Goal: Check status: Check status

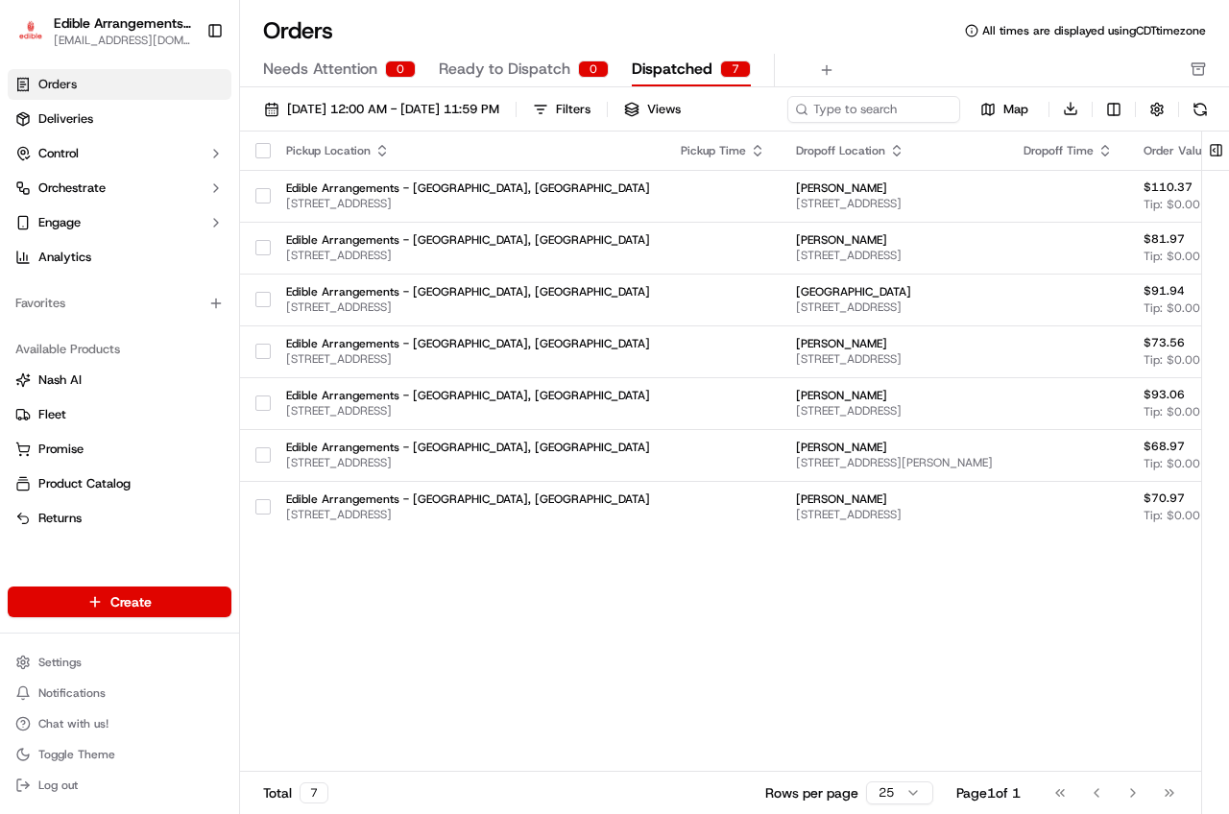
click at [107, 86] on link "Orders" at bounding box center [120, 84] width 224 height 31
click at [499, 107] on span "[DATE] 12:00 AM - [DATE] 11:59 PM" at bounding box center [393, 109] width 212 height 17
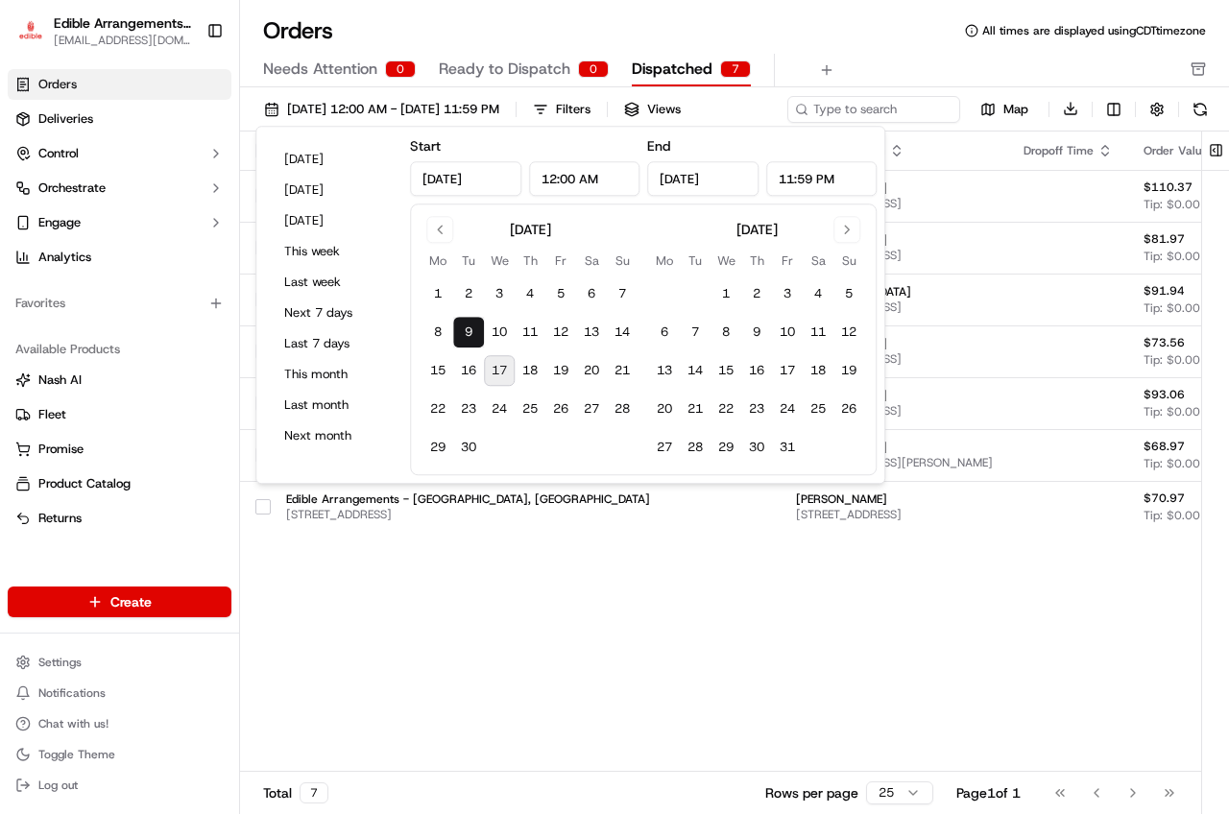
click at [510, 363] on button "17" at bounding box center [499, 370] width 31 height 31
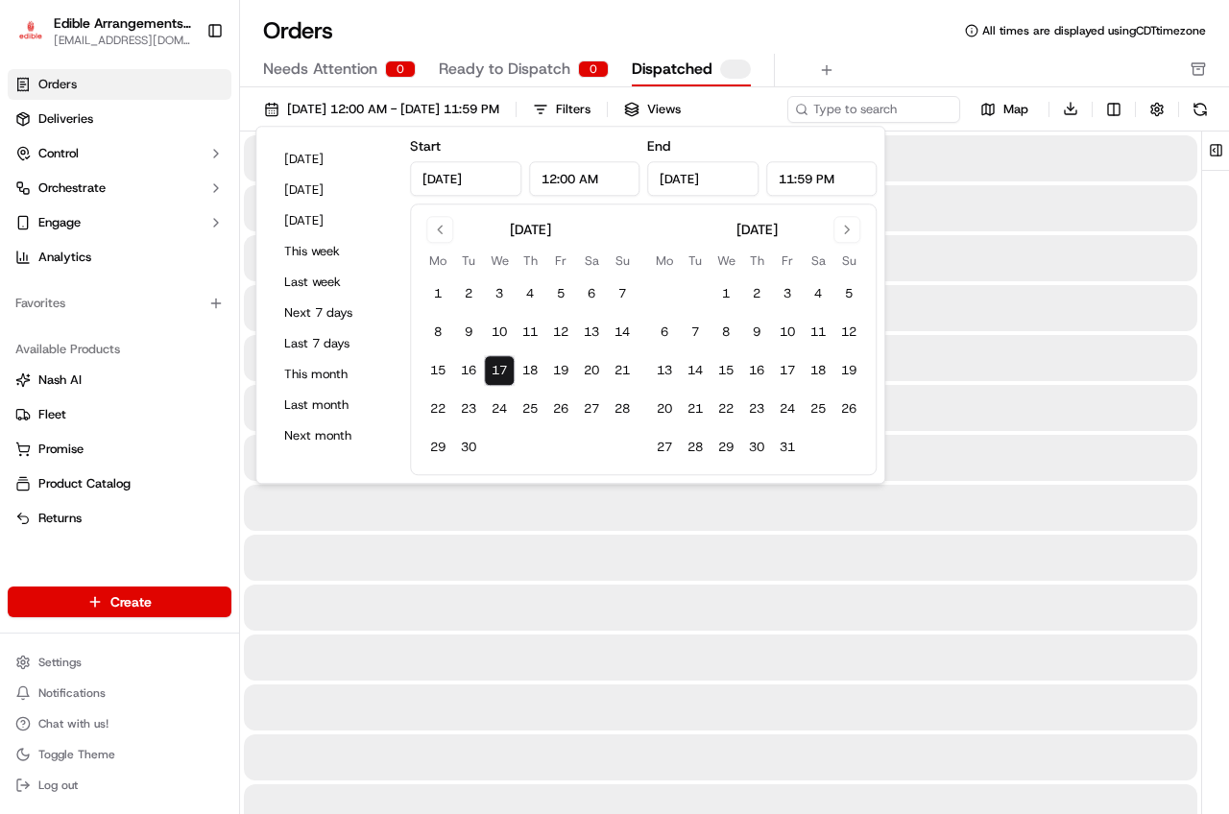
type input "[DATE]"
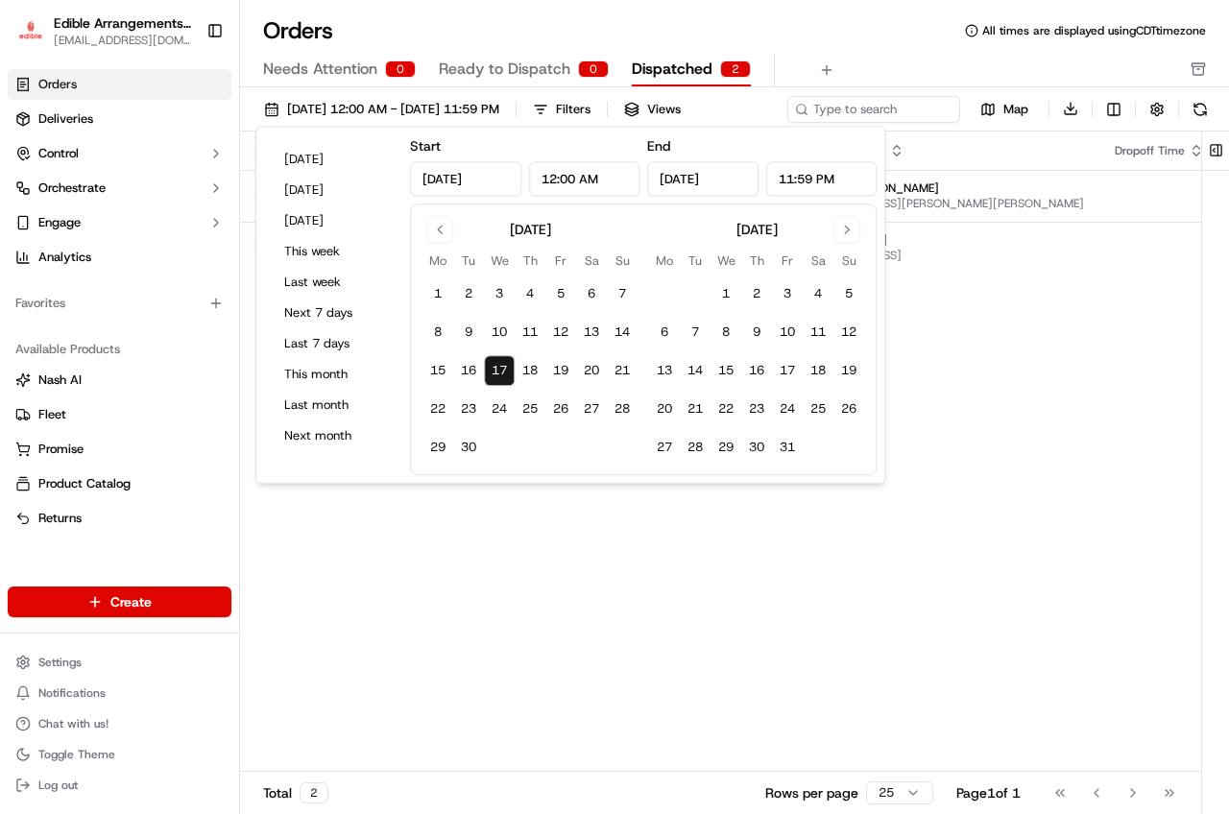
click at [504, 366] on button "17" at bounding box center [499, 370] width 31 height 31
click at [559, 577] on div "Pickup Location Pickup Time Dropoff Location Dropoff Time Order Value Order Det…" at bounding box center [947, 452] width 1414 height 641
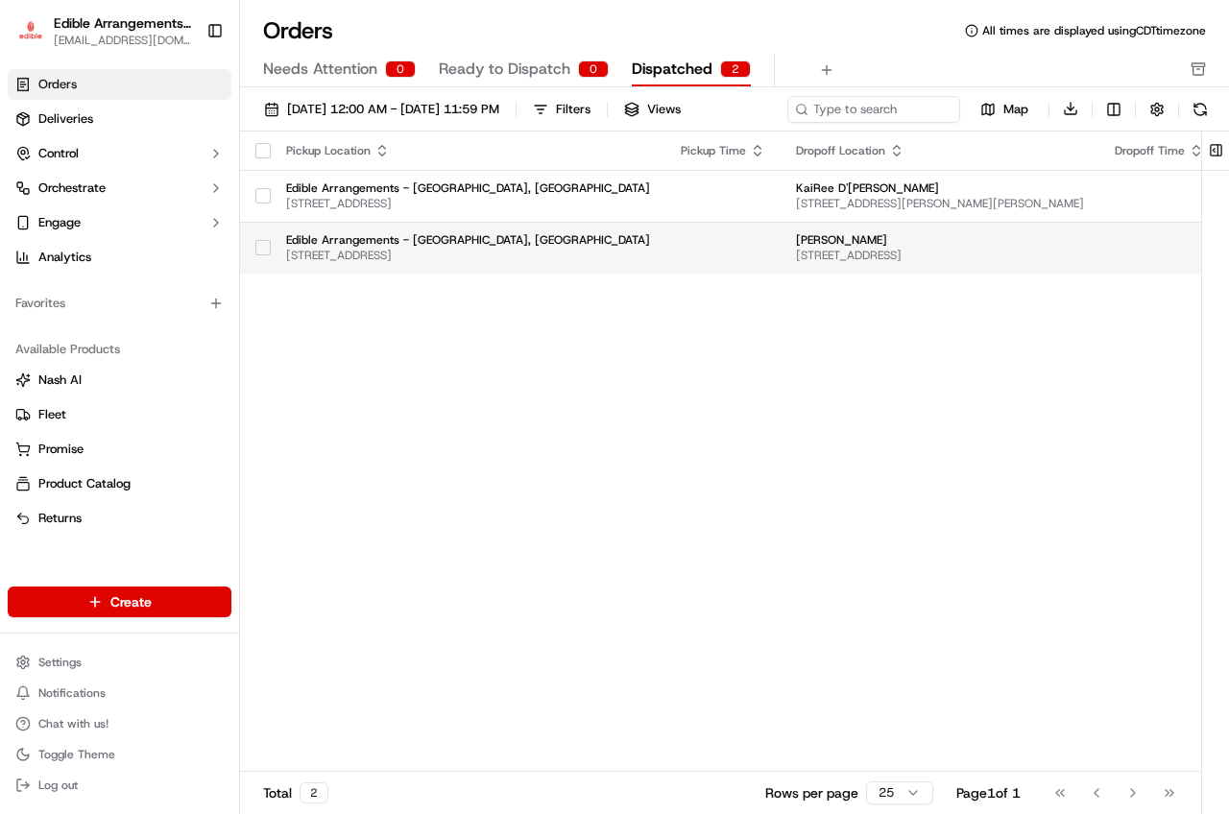
click at [422, 243] on span "Edible Arrangements - [GEOGRAPHIC_DATA], [GEOGRAPHIC_DATA]" at bounding box center [468, 239] width 364 height 15
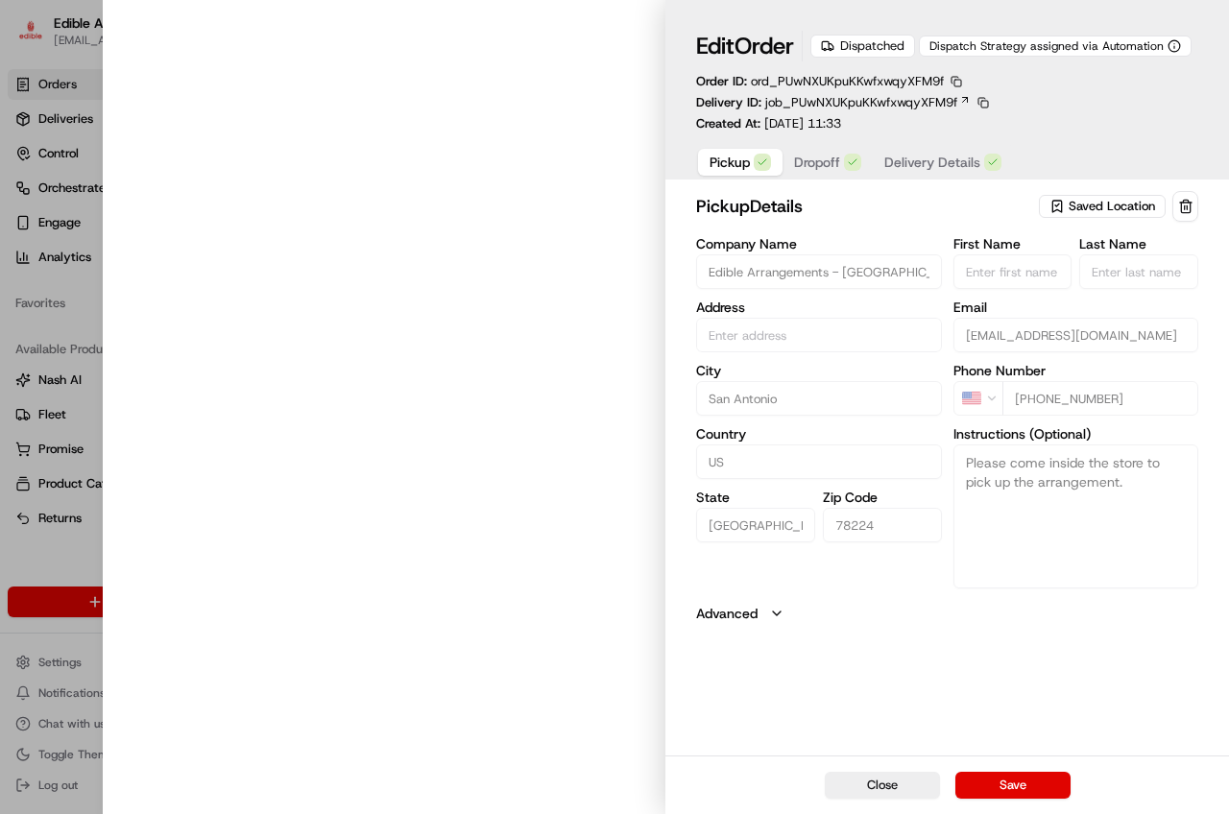
type input "[STREET_ADDRESS]"
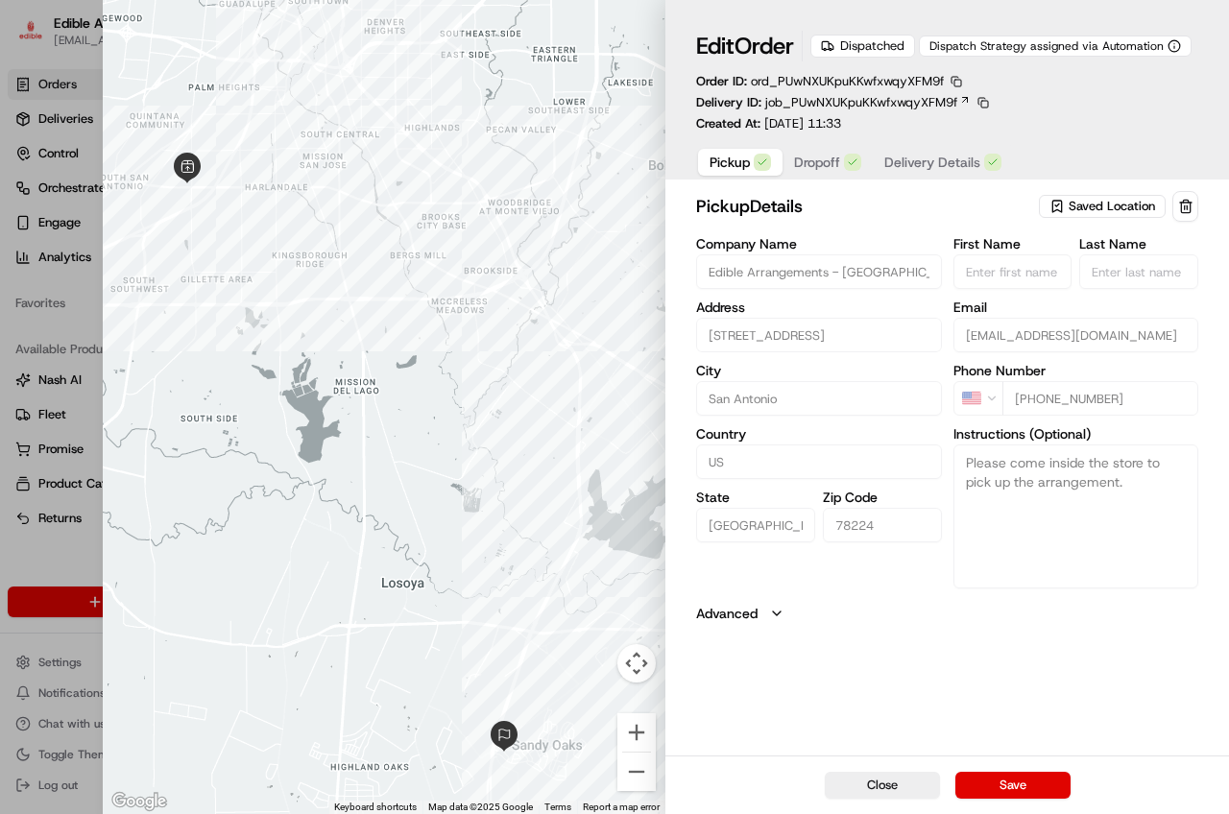
click at [938, 172] on span "Delivery Details" at bounding box center [932, 162] width 96 height 19
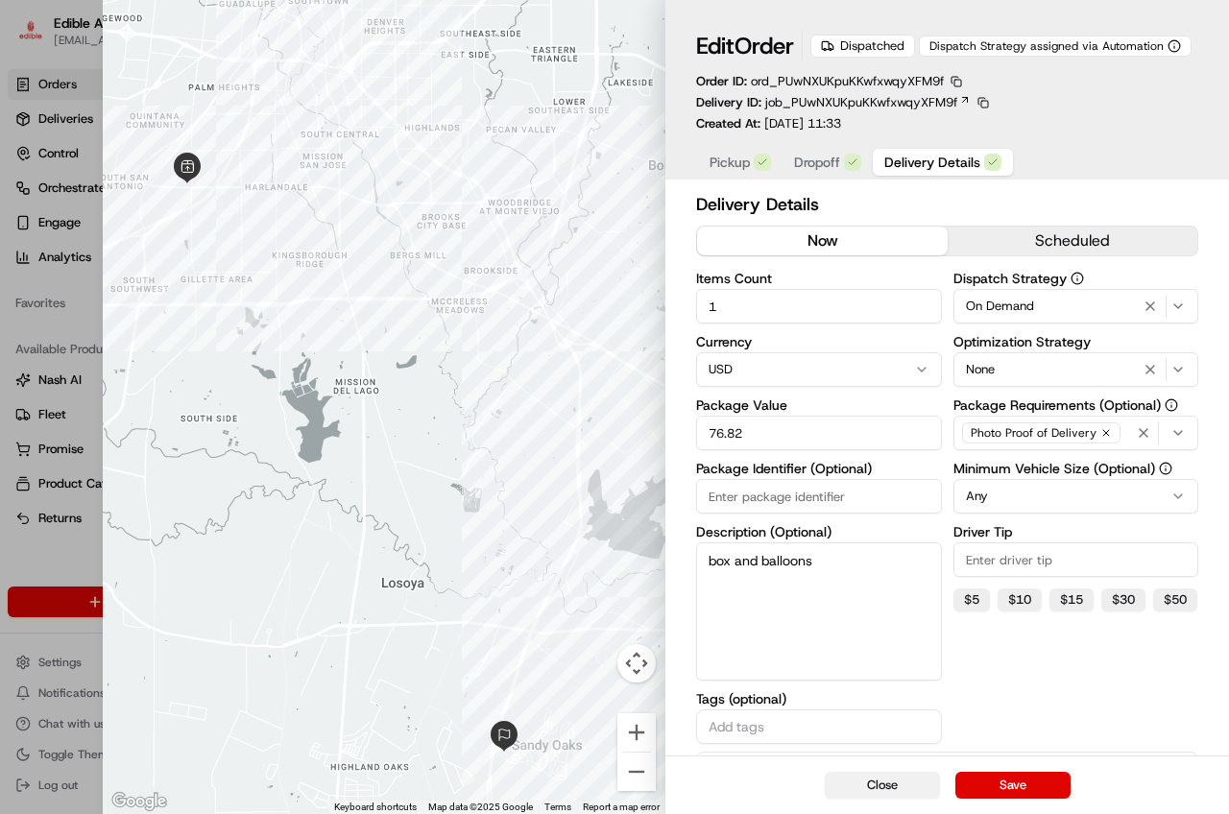
click at [890, 789] on button "Close" at bounding box center [882, 785] width 115 height 27
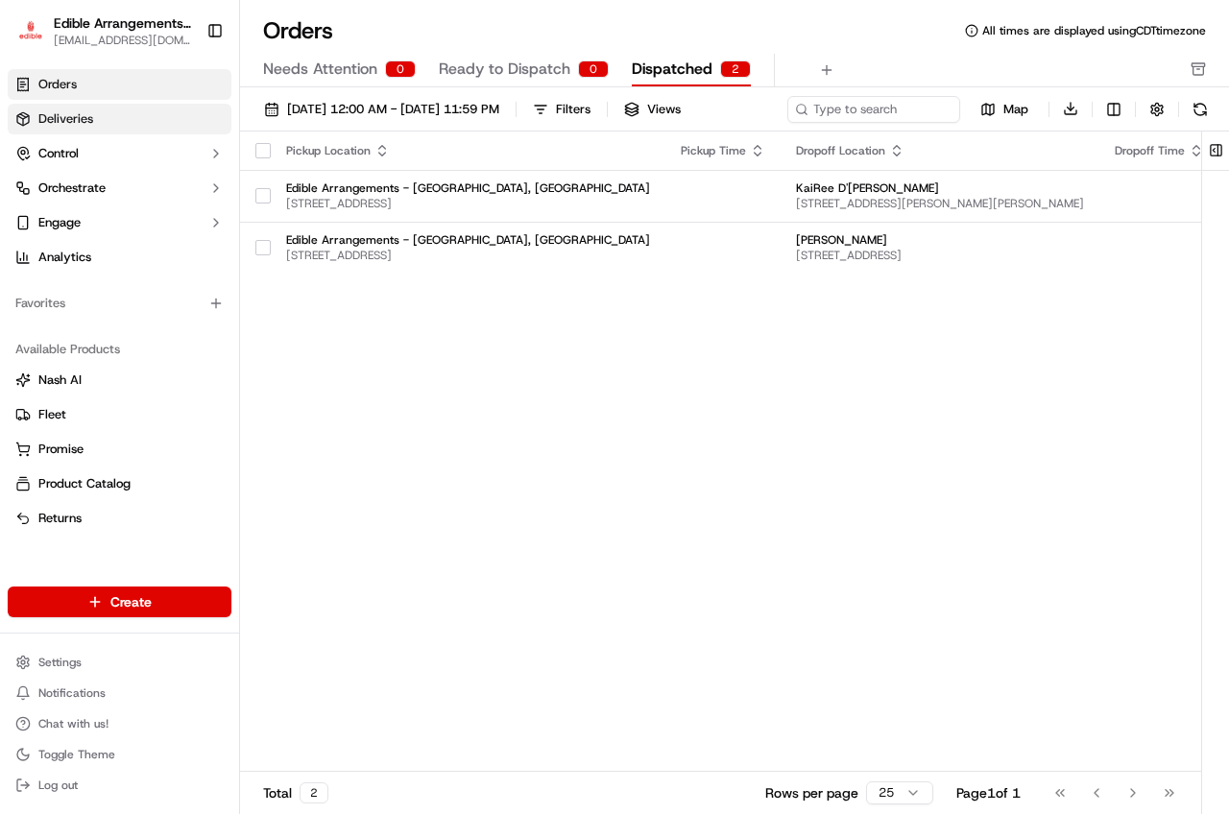
click at [132, 115] on link "Deliveries" at bounding box center [120, 119] width 224 height 31
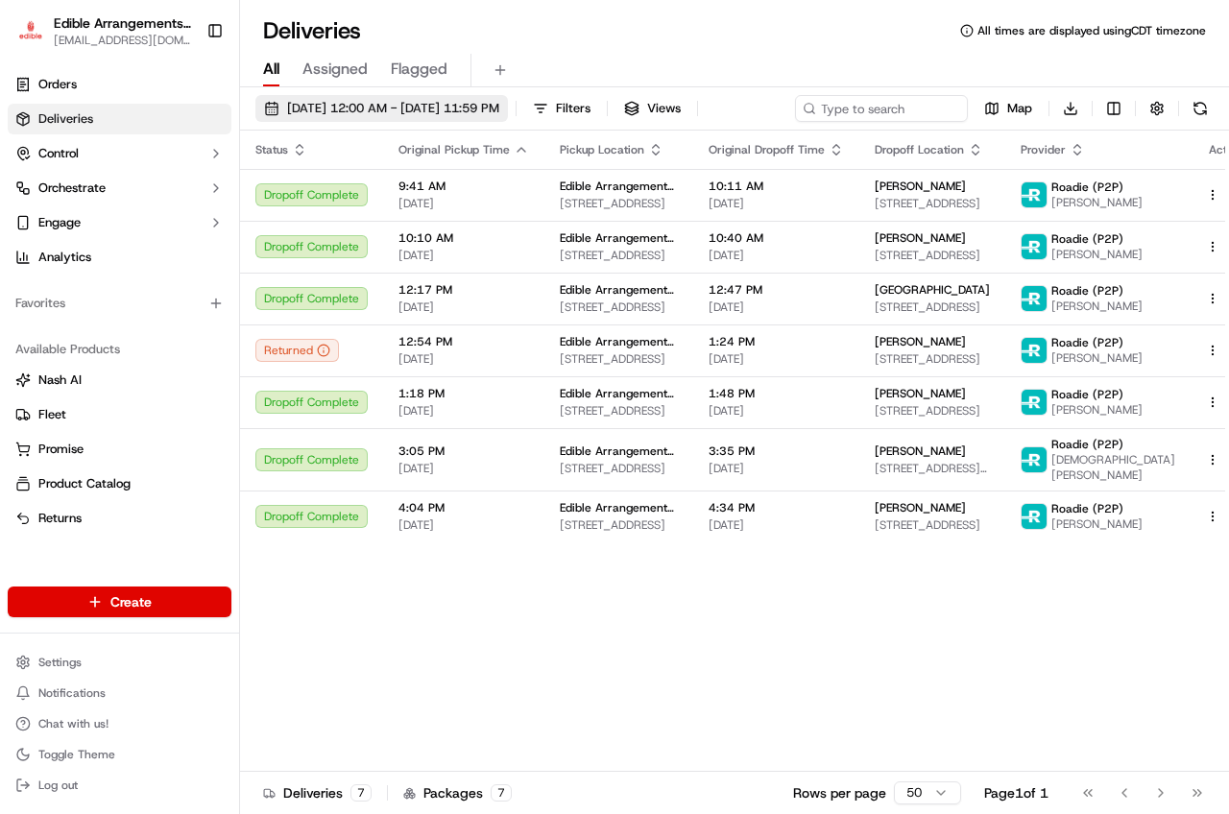
click at [466, 97] on button "[DATE] 12:00 AM - [DATE] 11:59 PM" at bounding box center [381, 108] width 252 height 27
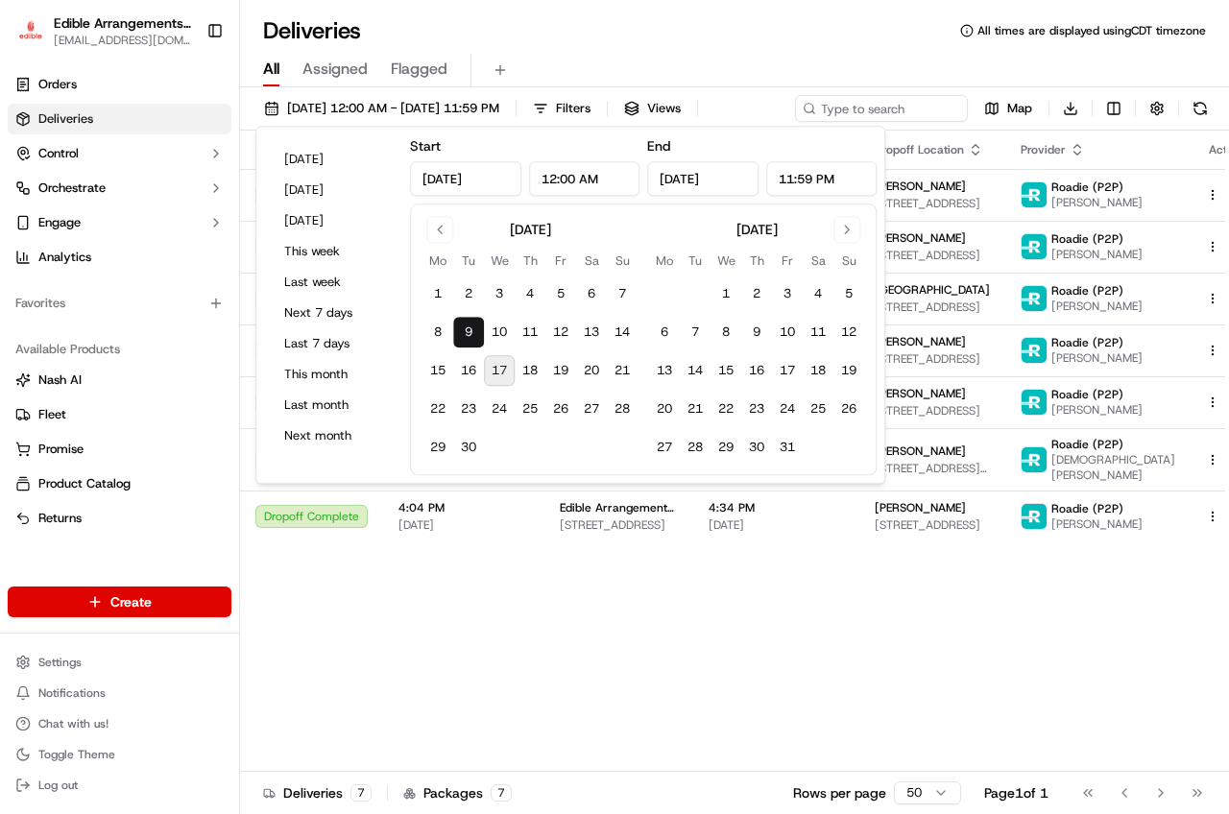
click at [504, 372] on button "17" at bounding box center [499, 370] width 31 height 31
type input "[DATE]"
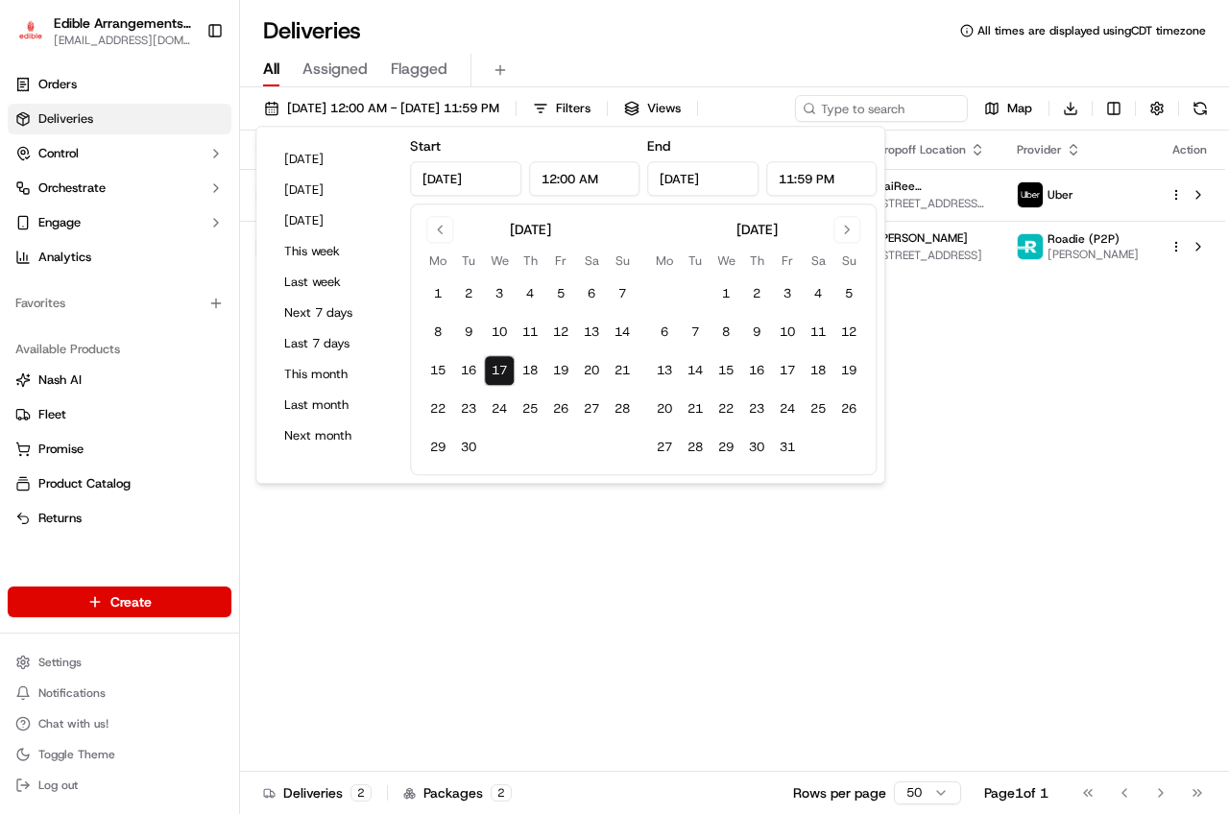
click at [656, 572] on div "Status Original Pickup Time Pickup Location Original Dropoff Time Dropoff Locat…" at bounding box center [732, 451] width 985 height 641
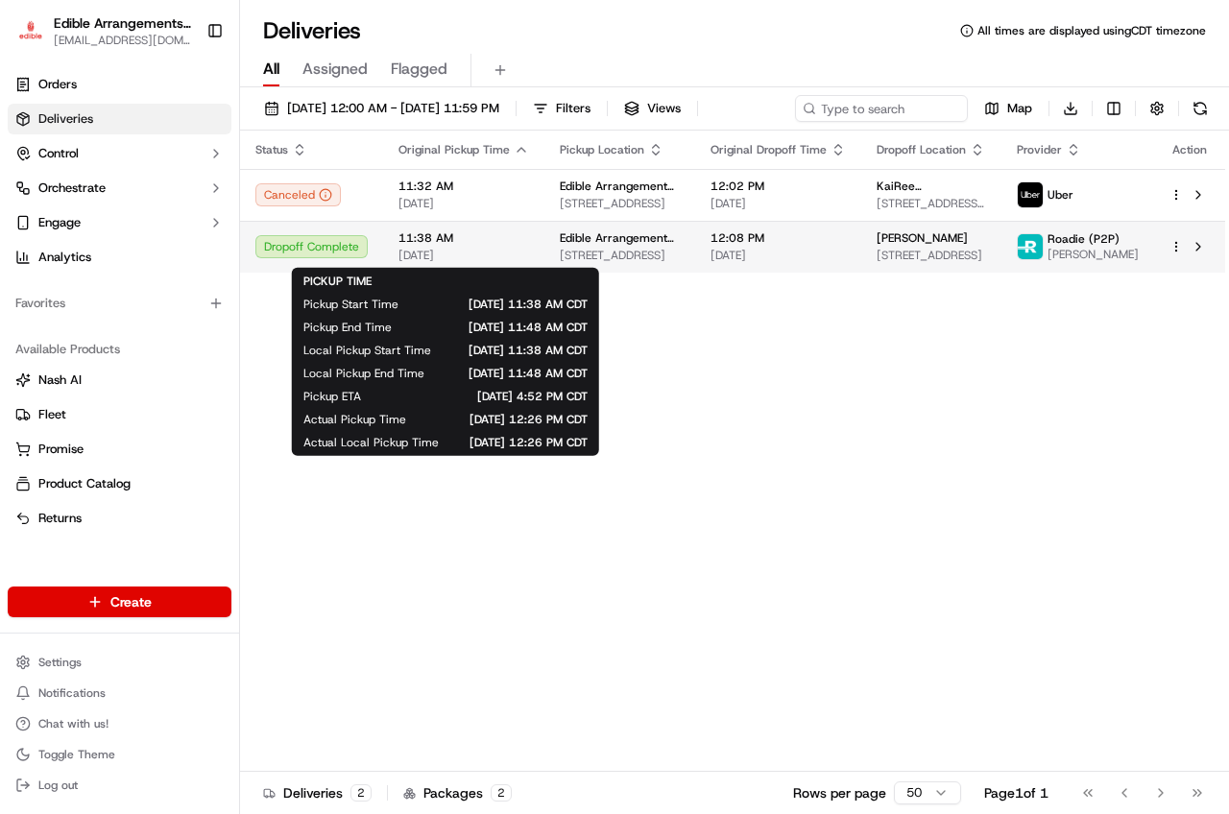
click at [492, 248] on span "[DATE]" at bounding box center [463, 255] width 131 height 15
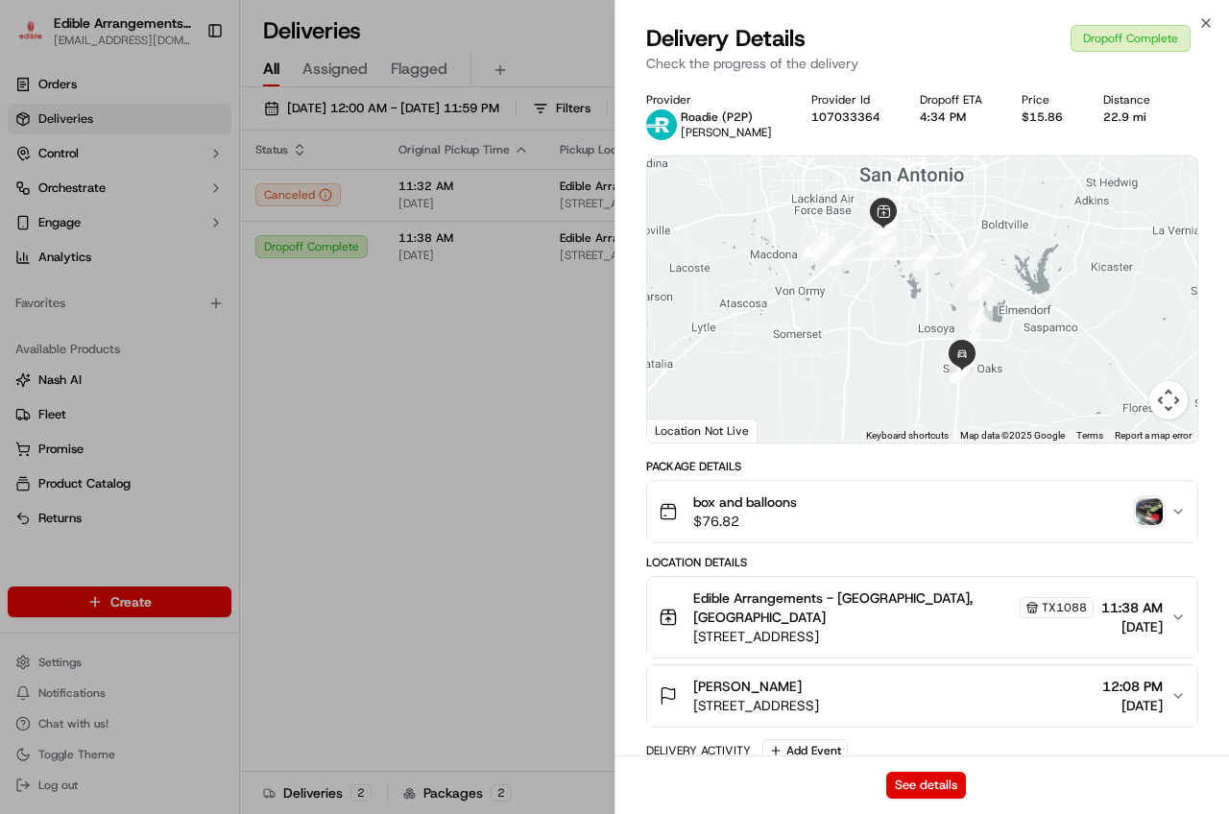
click at [1149, 495] on div "box and balloons $76.82" at bounding box center [915, 511] width 512 height 38
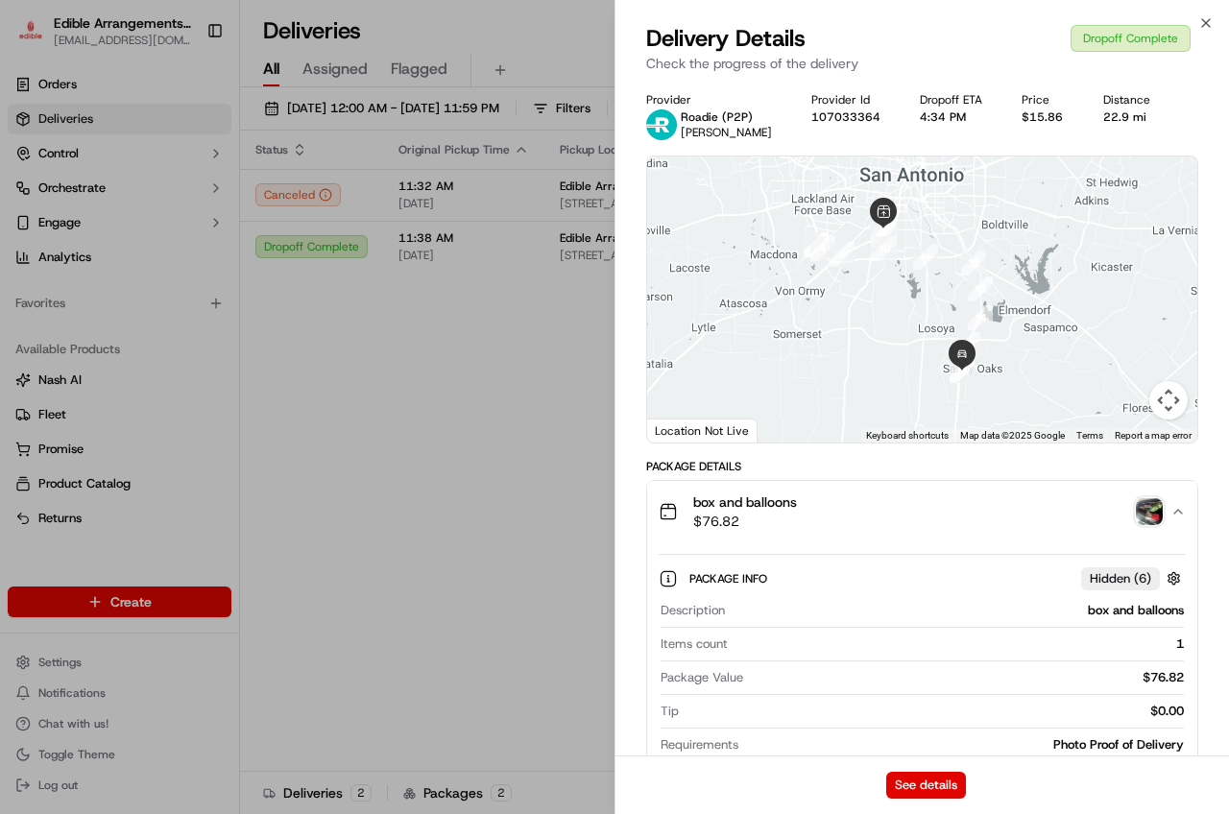
click at [1160, 510] on img "button" at bounding box center [1149, 511] width 27 height 27
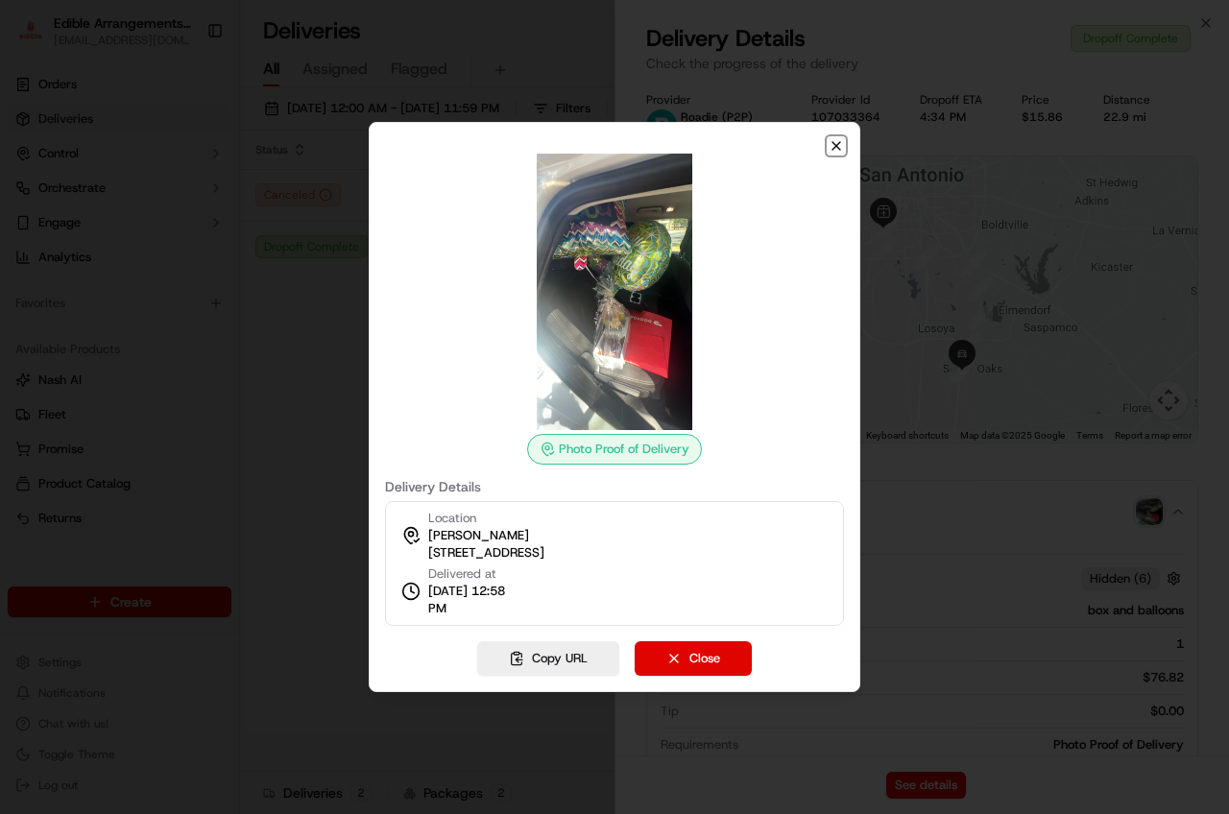
click at [837, 149] on icon "button" at bounding box center [835, 145] width 15 height 15
